Goal: Check status

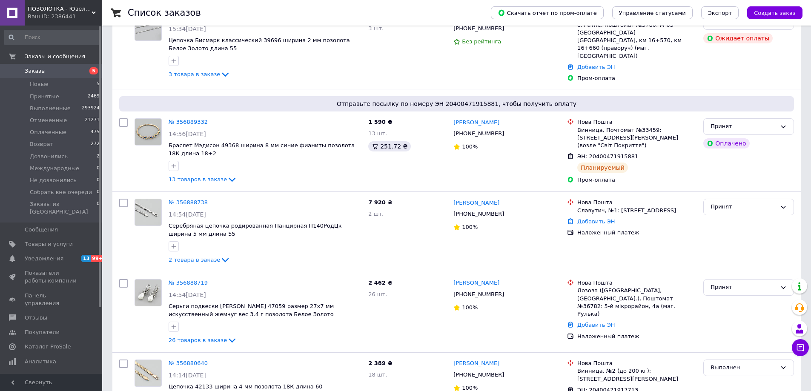
scroll to position [85, 0]
click at [804, 351] on icon at bounding box center [800, 347] width 7 height 7
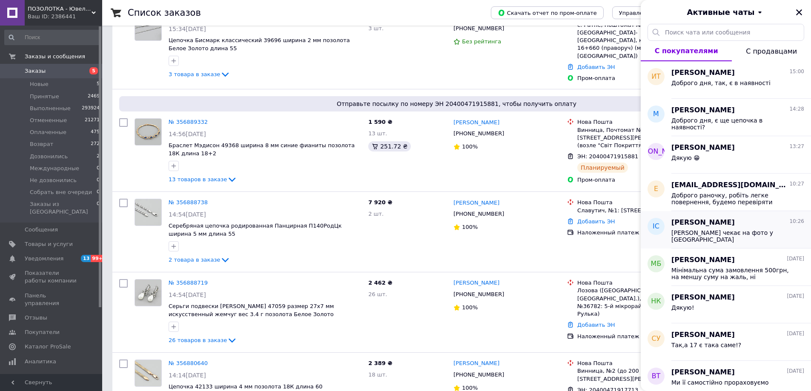
click at [737, 231] on span "[PERSON_NAME] чекає на фото у [GEOGRAPHIC_DATA]" at bounding box center [731, 236] width 121 height 14
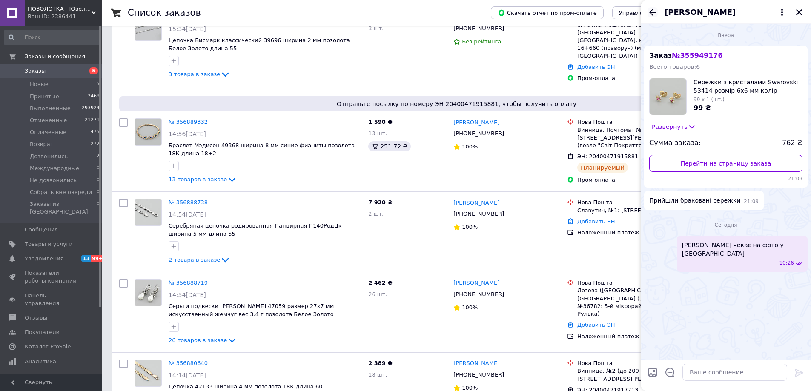
click at [650, 13] on icon "Назад" at bounding box center [652, 12] width 7 height 6
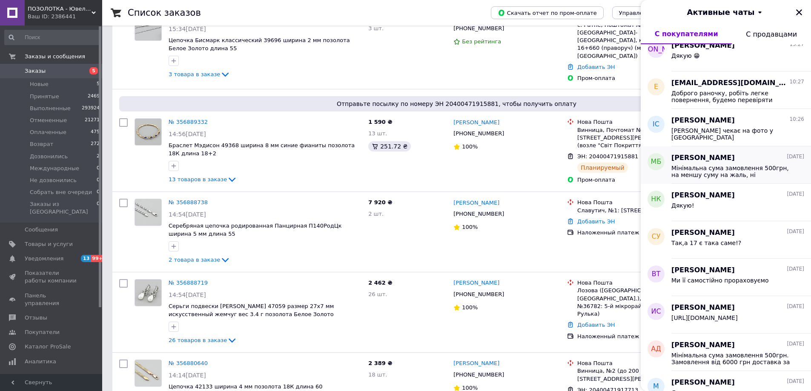
scroll to position [0, 0]
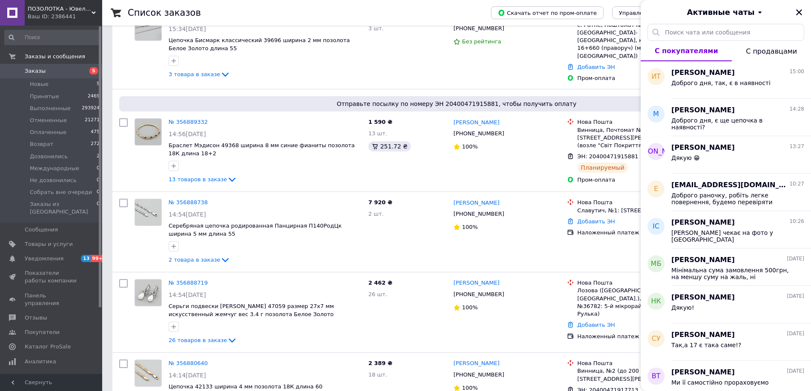
click at [792, 13] on div "Активные чаты" at bounding box center [726, 12] width 170 height 24
click at [797, 11] on icon "Закрыть" at bounding box center [799, 13] width 8 height 8
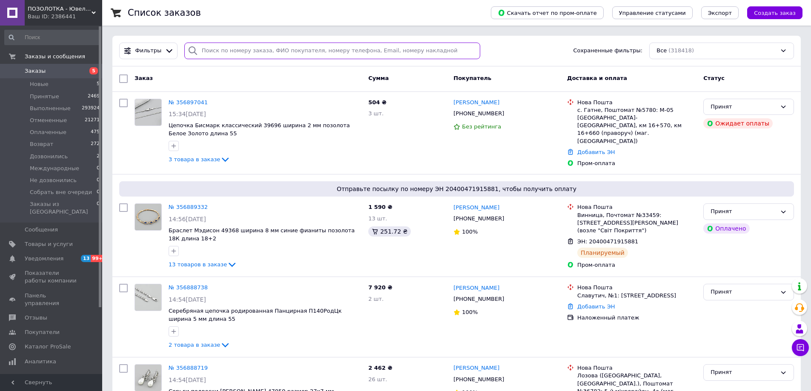
click at [259, 50] on input "search" at bounding box center [332, 51] width 296 height 17
paste input "П0356398307"
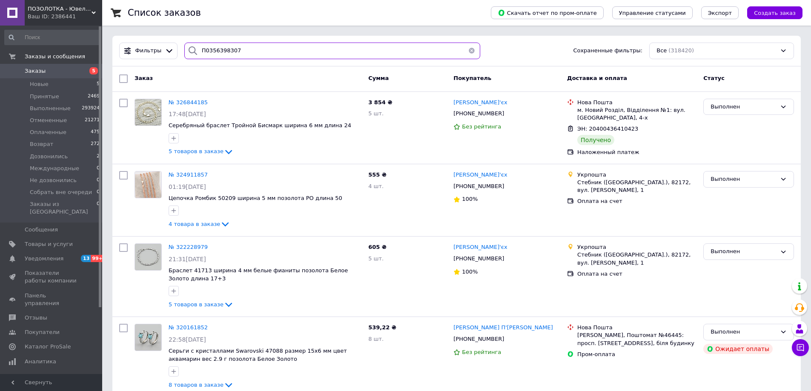
click at [206, 51] on input "П0356398307" at bounding box center [332, 51] width 296 height 17
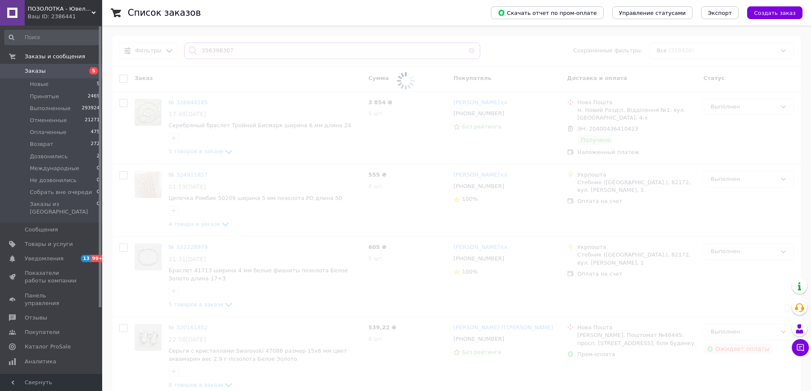
type input "356398307"
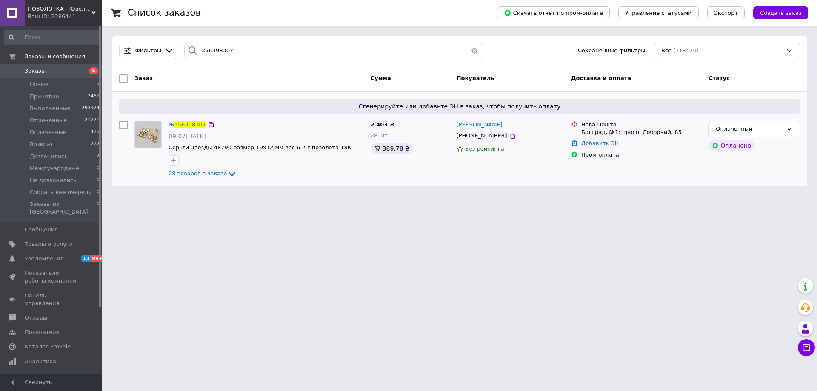
click at [188, 124] on span "356398307" at bounding box center [191, 124] width 32 height 6
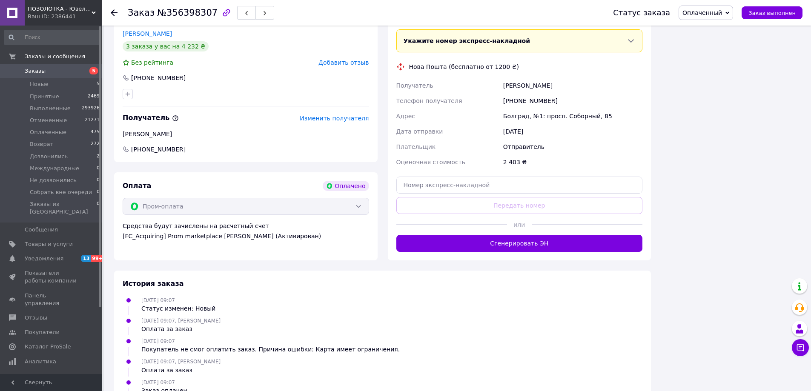
scroll to position [2155, 0]
